Goal: Task Accomplishment & Management: Manage account settings

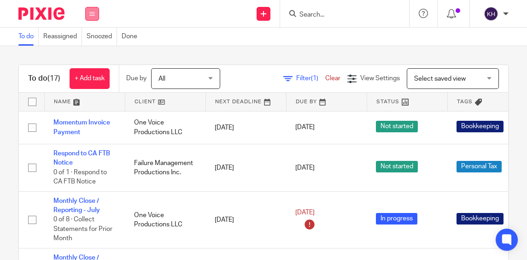
click at [93, 16] on icon at bounding box center [92, 14] width 6 height 6
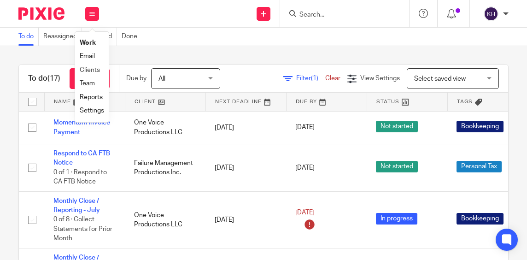
click at [92, 65] on li "Clients" at bounding box center [92, 70] width 24 height 13
click at [92, 71] on link "Clients" at bounding box center [90, 70] width 20 height 6
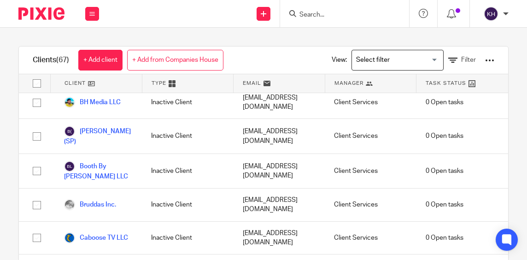
scroll to position [232, 0]
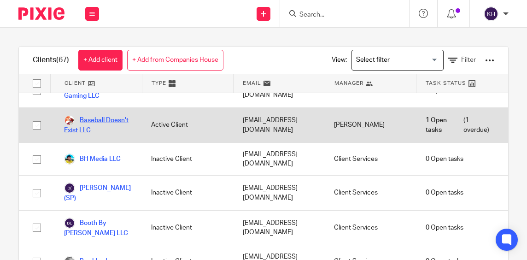
click at [89, 122] on link "Baseball Doesn't Exist LLC" at bounding box center [98, 125] width 69 height 20
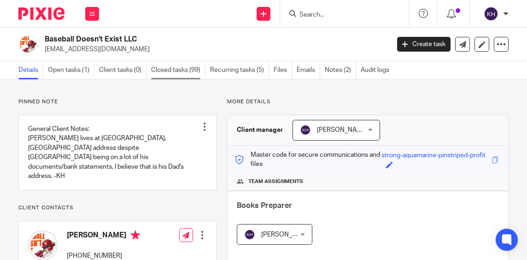
click at [172, 71] on link "Closed tasks (99)" at bounding box center [178, 70] width 54 height 18
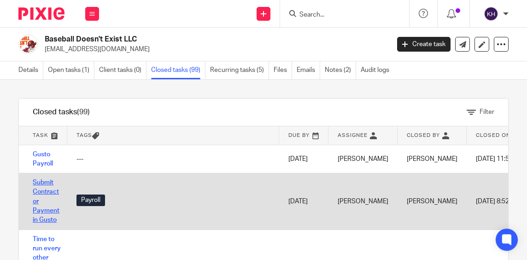
click at [49, 190] on link "Submit Contractor Payment in Gusto" at bounding box center [46, 201] width 27 height 44
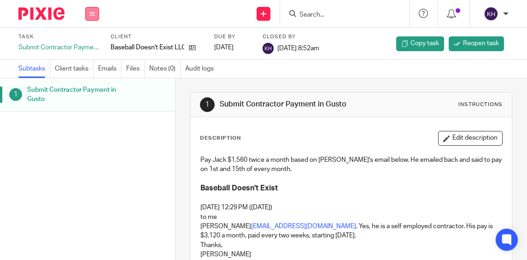
click at [98, 19] on button at bounding box center [92, 14] width 14 height 14
click at [98, 72] on link "Clients" at bounding box center [90, 70] width 20 height 6
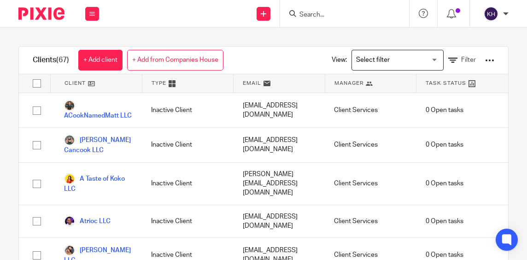
click at [347, 13] on input "Search" at bounding box center [340, 15] width 83 height 8
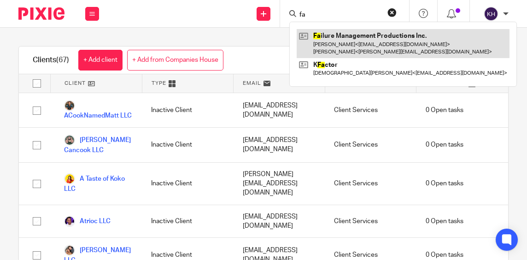
type input "fa"
click at [353, 47] on link at bounding box center [403, 43] width 213 height 29
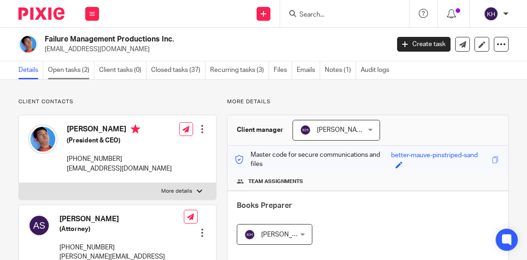
click at [76, 73] on link "Open tasks (2)" at bounding box center [71, 70] width 47 height 18
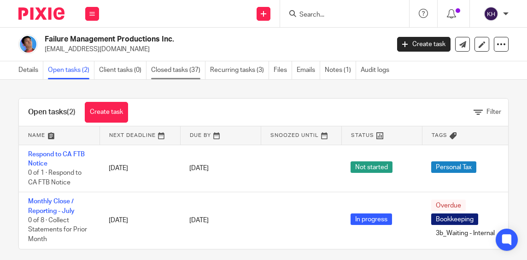
click at [172, 74] on link "Closed tasks (37)" at bounding box center [178, 70] width 54 height 18
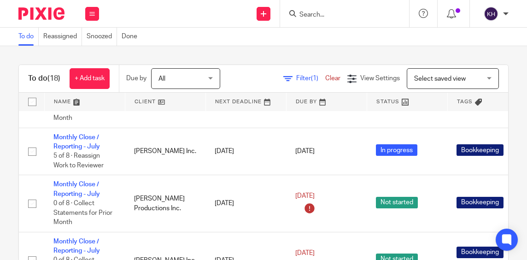
scroll to position [281, 0]
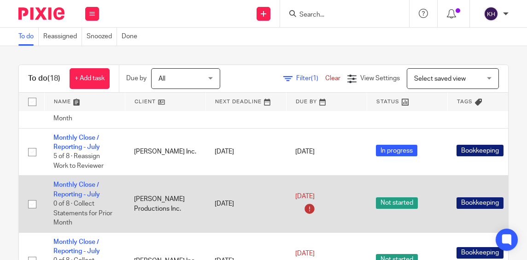
click at [238, 206] on td "[DATE]" at bounding box center [246, 204] width 81 height 57
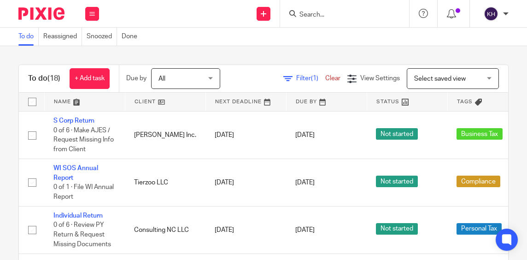
scroll to position [750, 0]
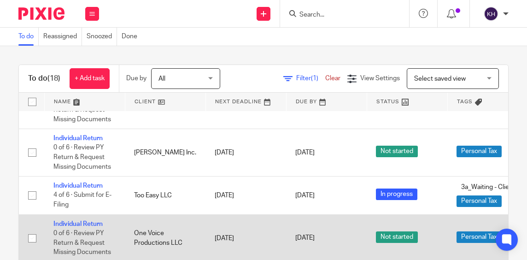
click at [347, 216] on td "[DATE]" at bounding box center [326, 237] width 81 height 47
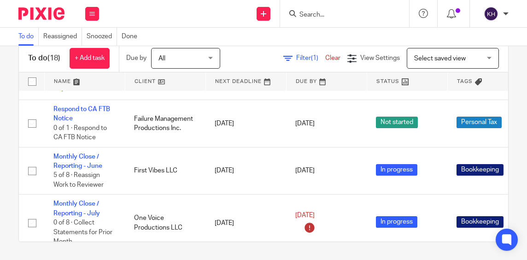
scroll to position [0, 0]
